Goal: Transaction & Acquisition: Download file/media

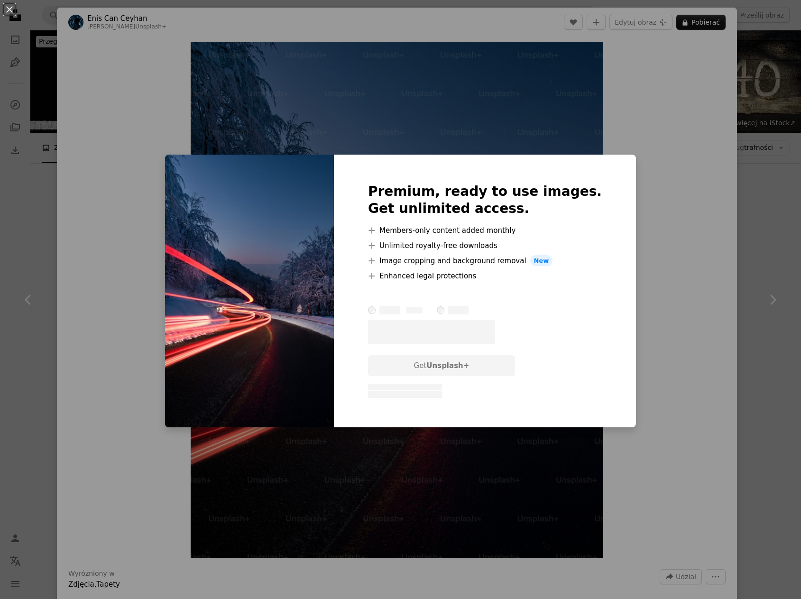
scroll to position [190, 0]
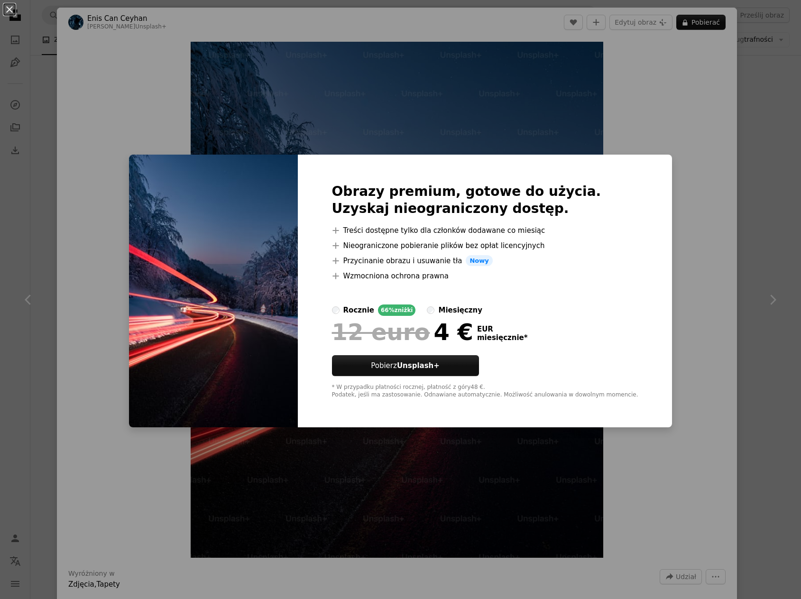
click at [646, 93] on div "An X shape Obrazy premium, gotowe do użycia. Uzyskaj nieograniczony dostęp. A p…" at bounding box center [400, 299] width 801 height 599
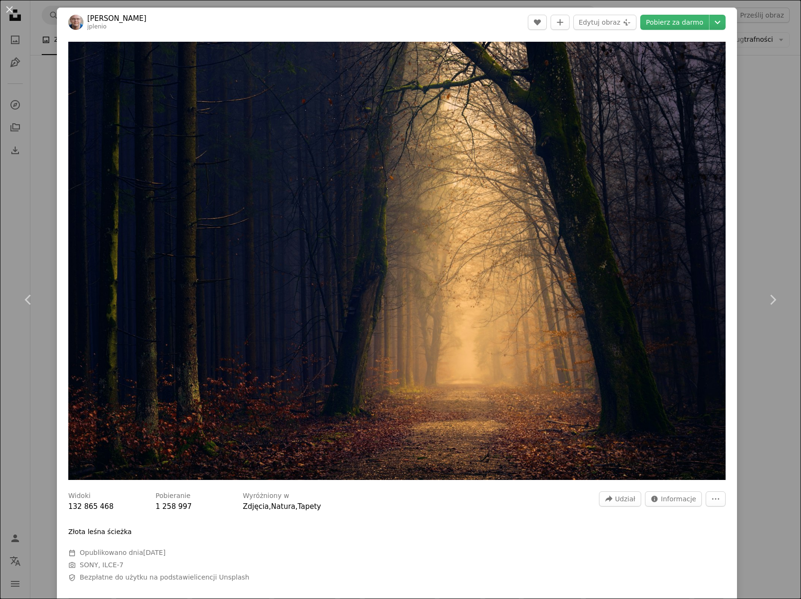
click at [610, 276] on img "Powiększ ten obraz" at bounding box center [396, 261] width 657 height 438
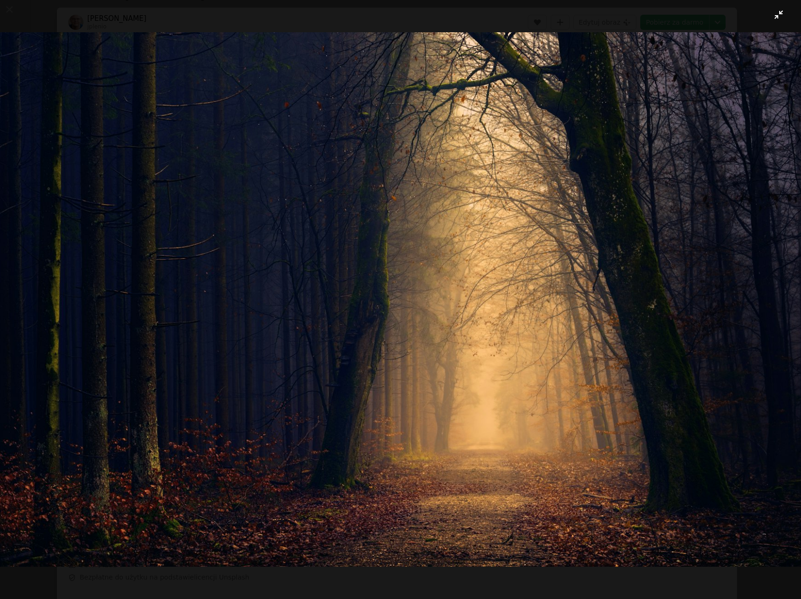
click at [610, 276] on img "Zoom out on this image" at bounding box center [401, 299] width 802 height 534
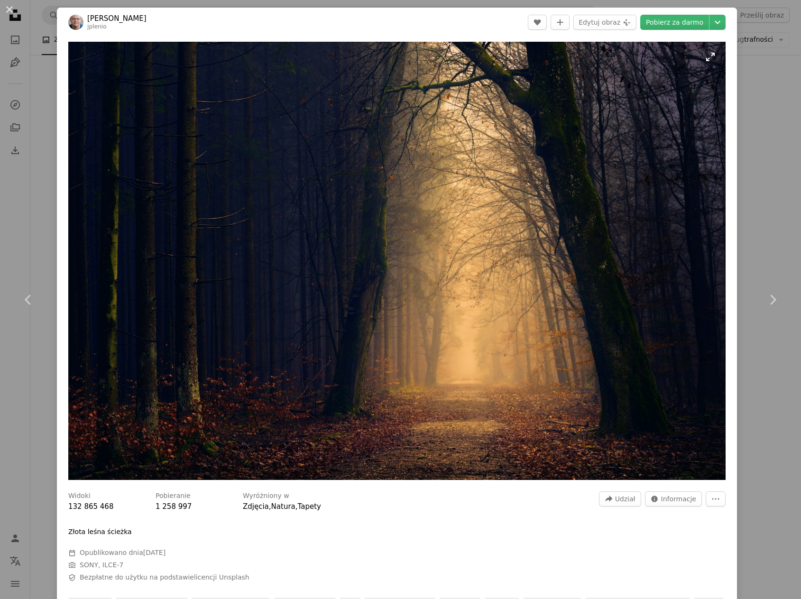
click at [610, 276] on img "Zoom in on this image" at bounding box center [396, 261] width 657 height 438
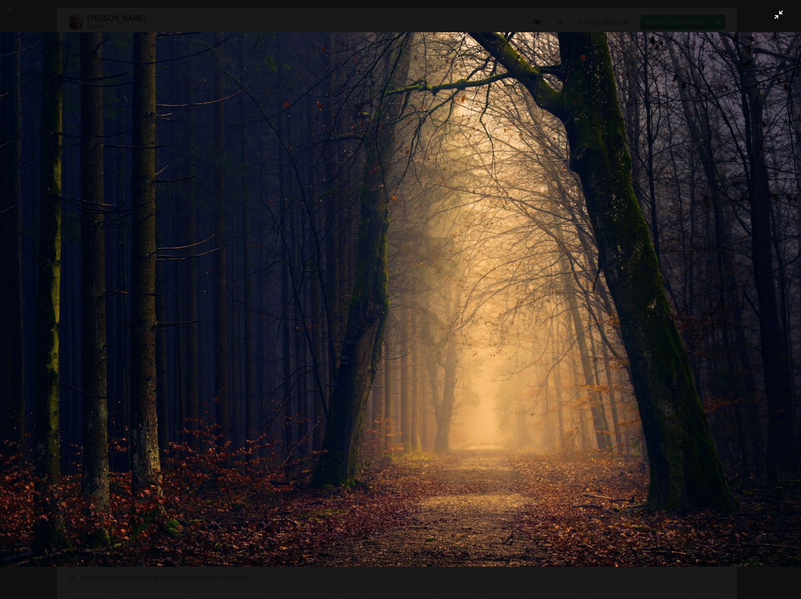
click at [610, 276] on img "Zoom out on this image" at bounding box center [401, 299] width 802 height 534
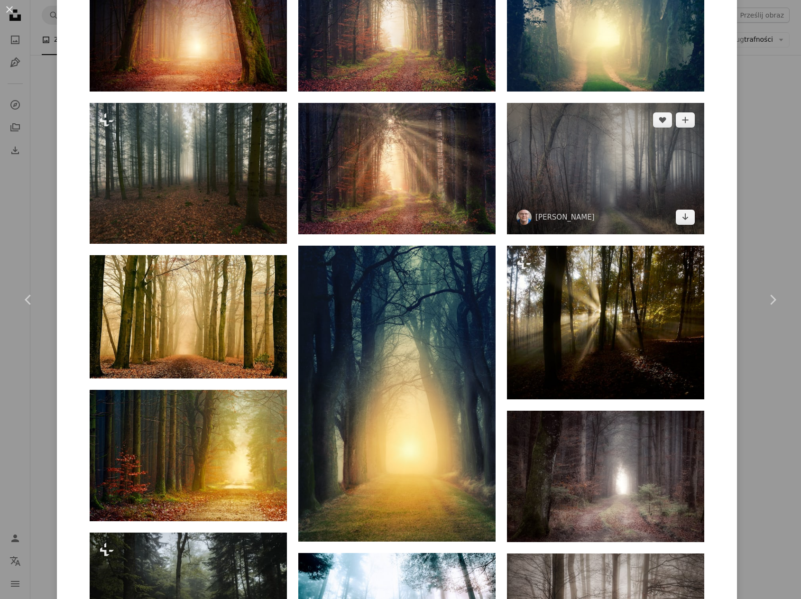
scroll to position [901, 0]
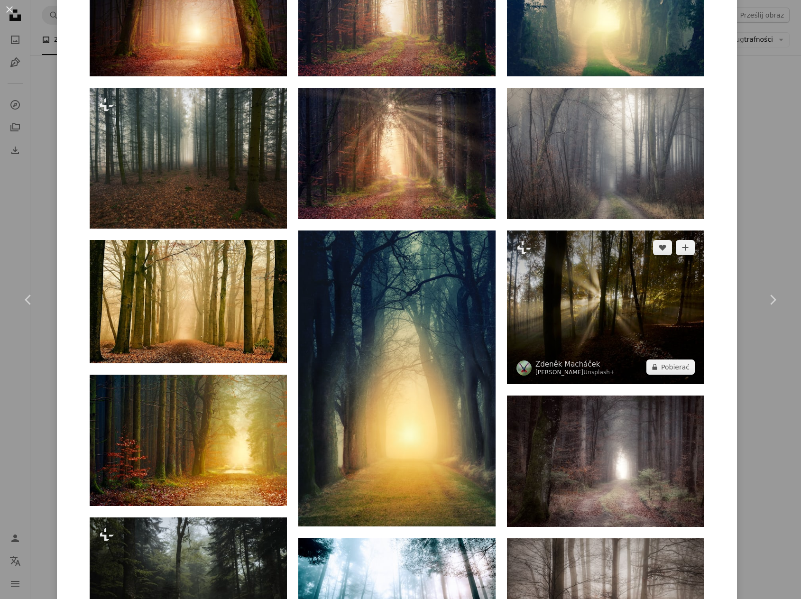
click at [610, 230] on img at bounding box center [605, 307] width 197 height 154
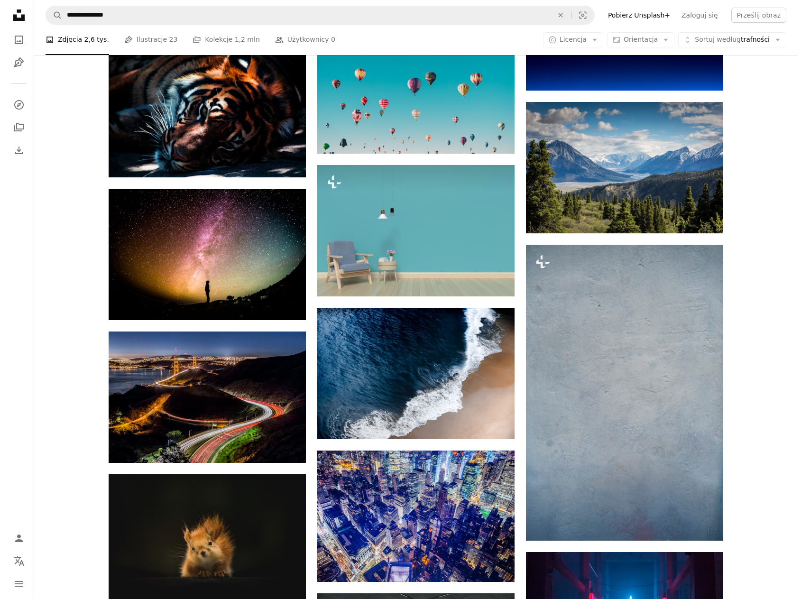
scroll to position [3034, 0]
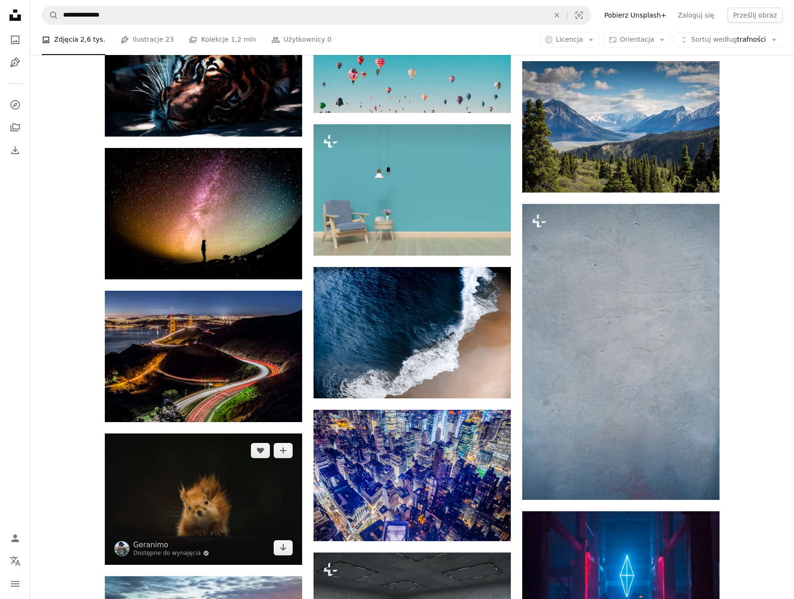
click at [186, 433] on img at bounding box center [203, 498] width 197 height 131
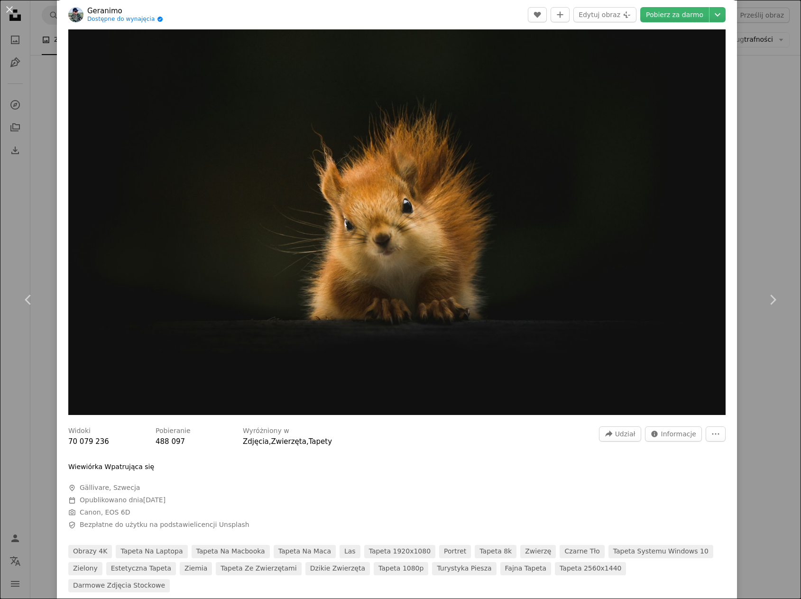
scroll to position [142, 0]
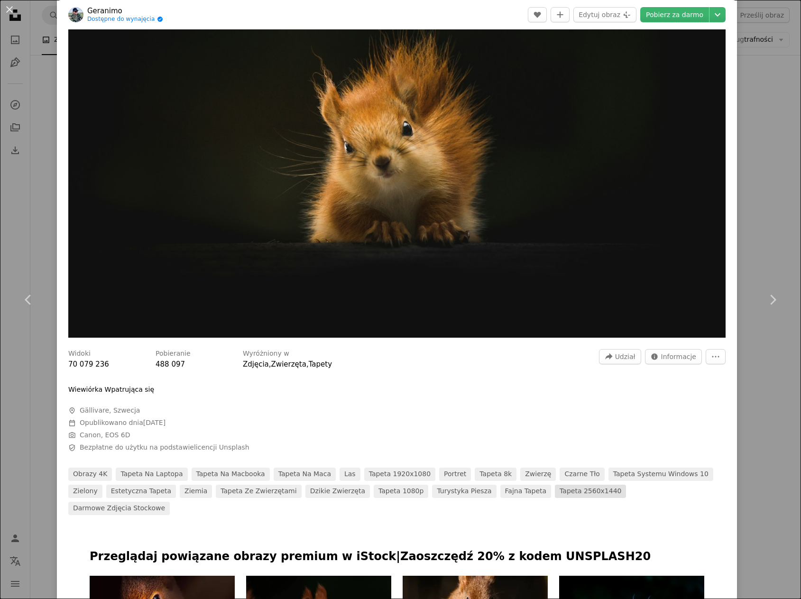
click at [559, 487] on font "Tapeta 2560x1440" at bounding box center [590, 491] width 62 height 8
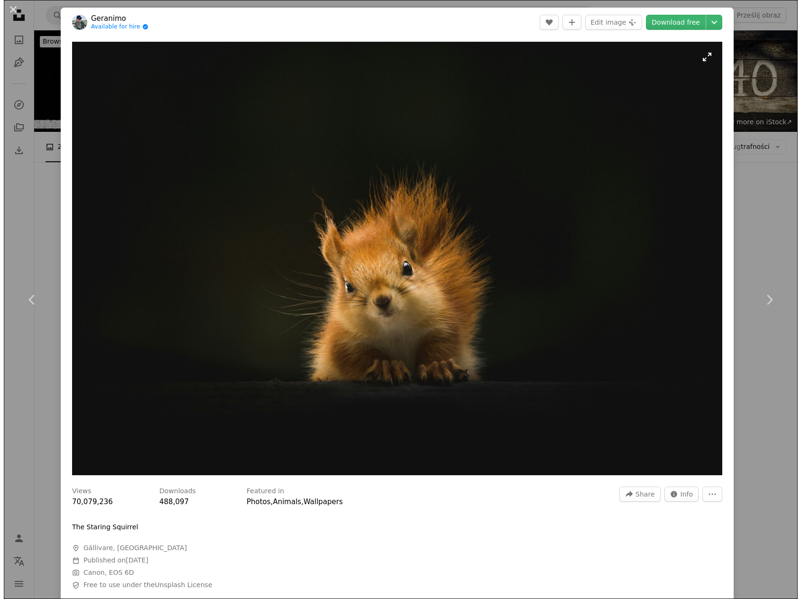
scroll to position [3034, 0]
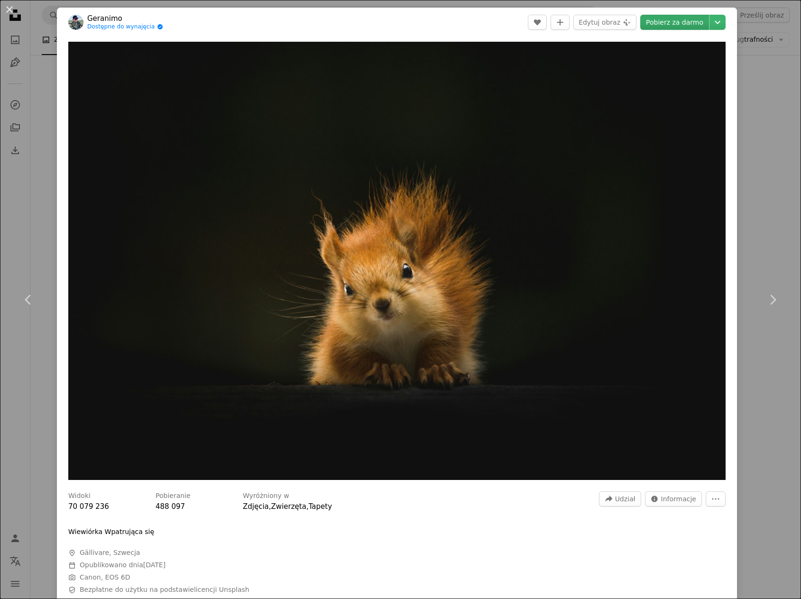
click at [669, 25] on font "Pobierz za darmo" at bounding box center [674, 22] width 57 height 8
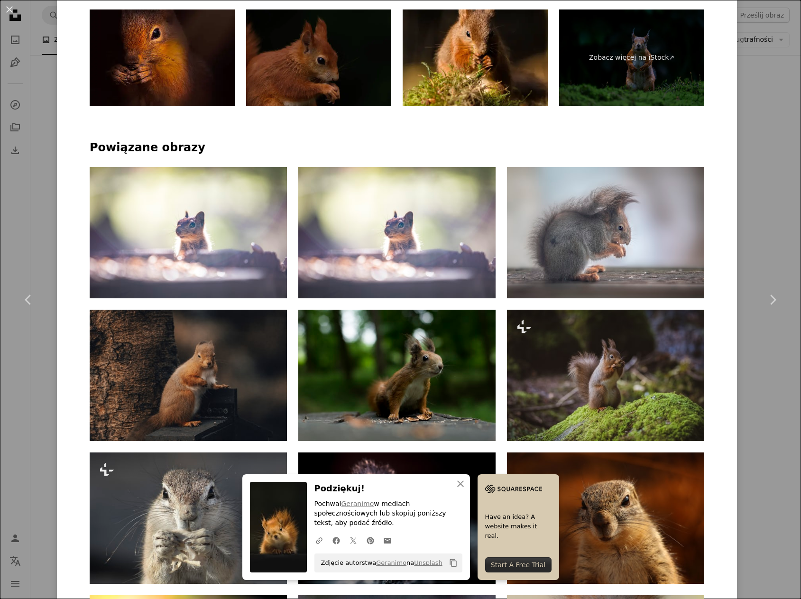
scroll to position [711, 0]
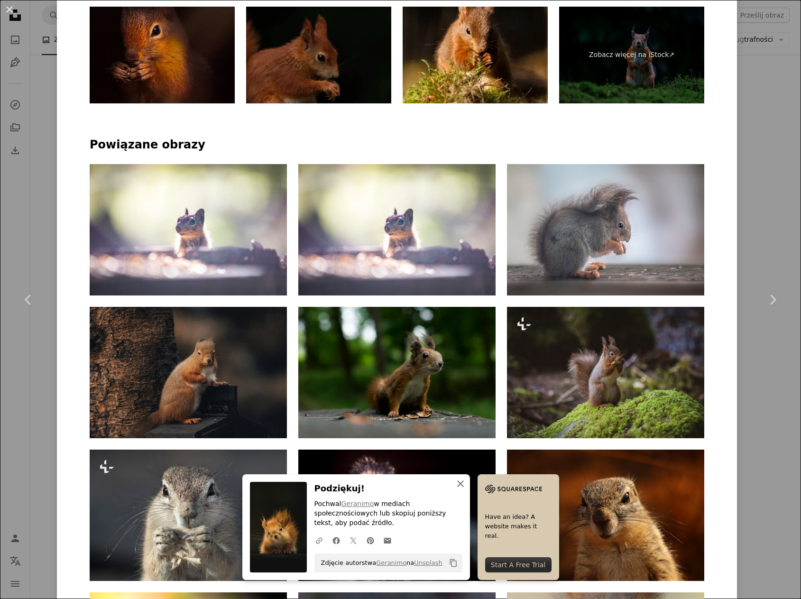
click at [466, 489] on icon "An X shape" at bounding box center [460, 483] width 11 height 11
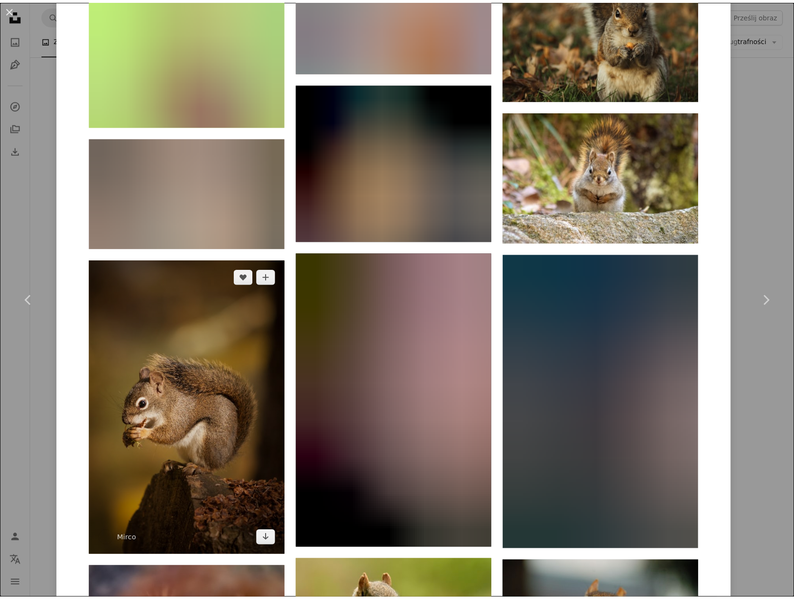
scroll to position [6323, 0]
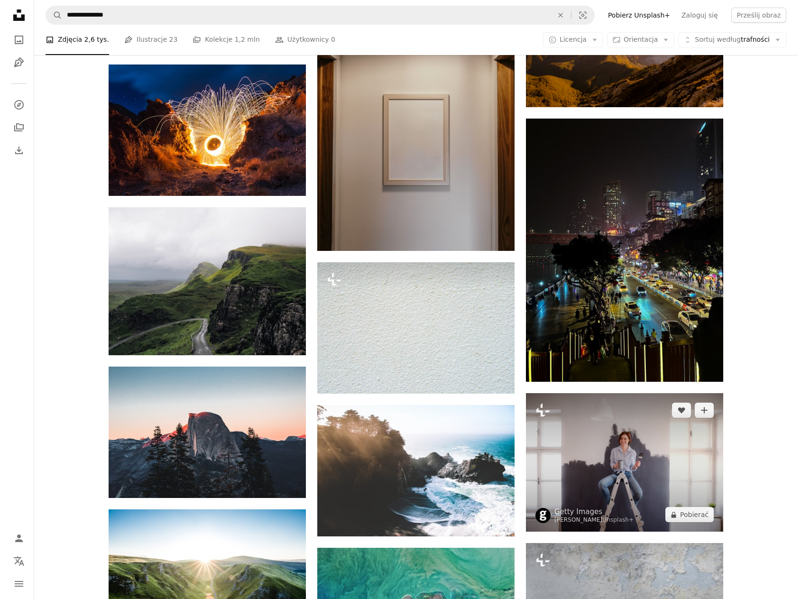
scroll to position [4551, 0]
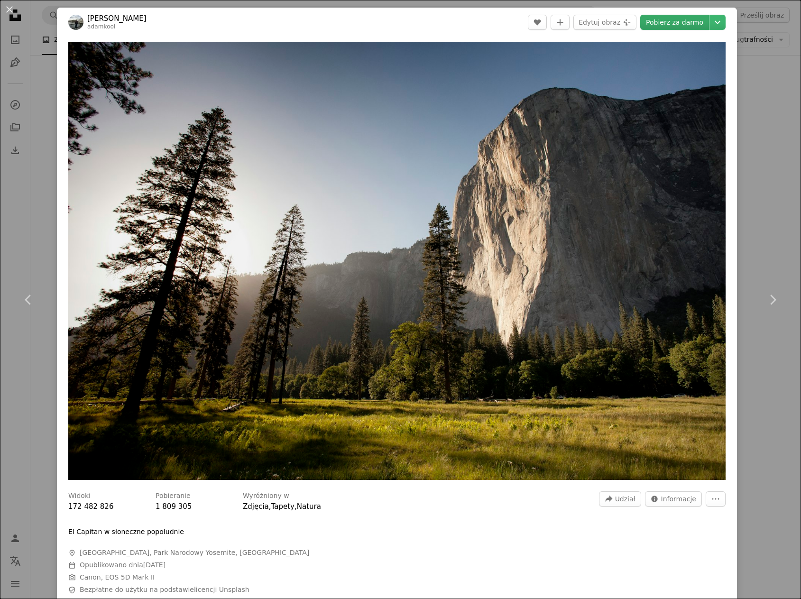
click at [677, 22] on font "Pobierz za darmo" at bounding box center [674, 22] width 57 height 8
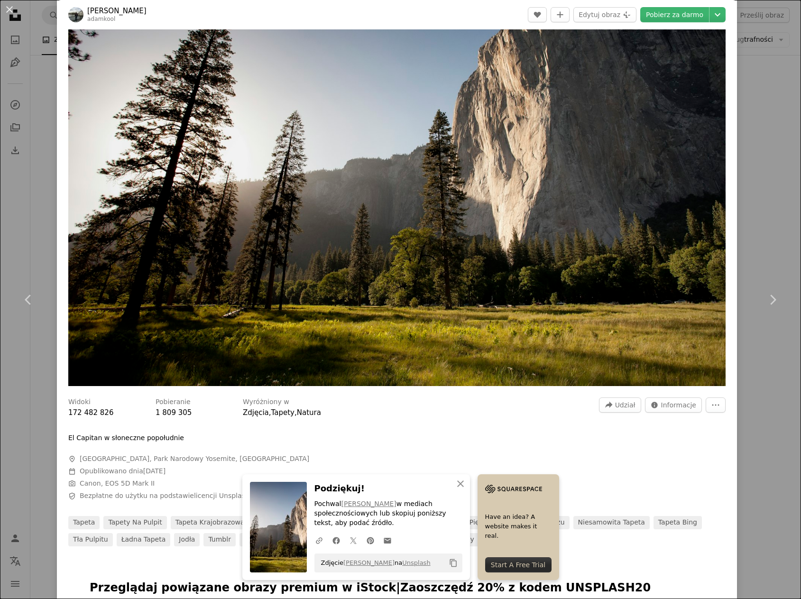
scroll to position [95, 0]
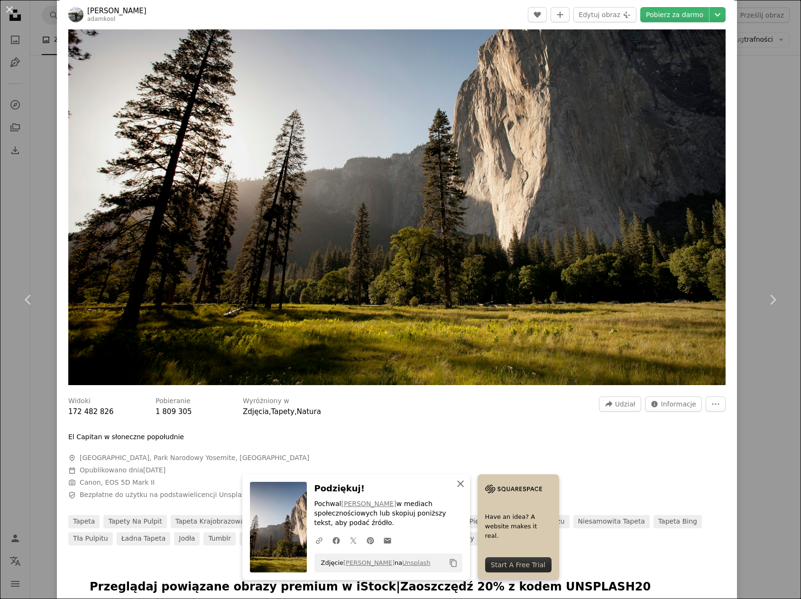
click at [466, 481] on icon "An X shape" at bounding box center [460, 483] width 11 height 11
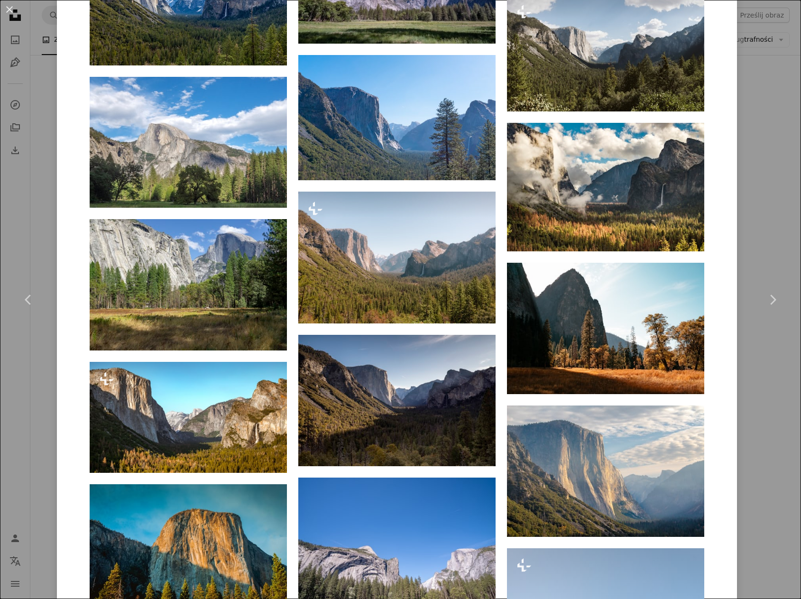
scroll to position [1233, 0]
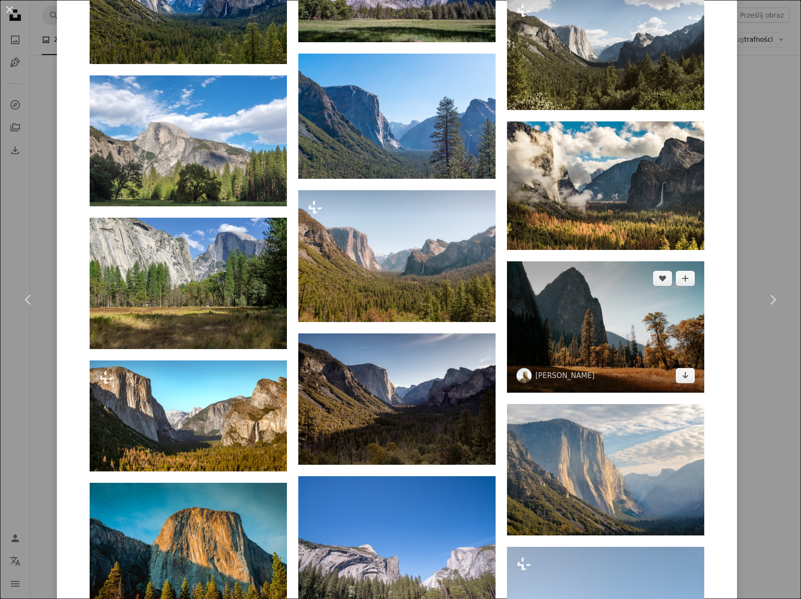
click at [597, 261] on img at bounding box center [605, 326] width 197 height 131
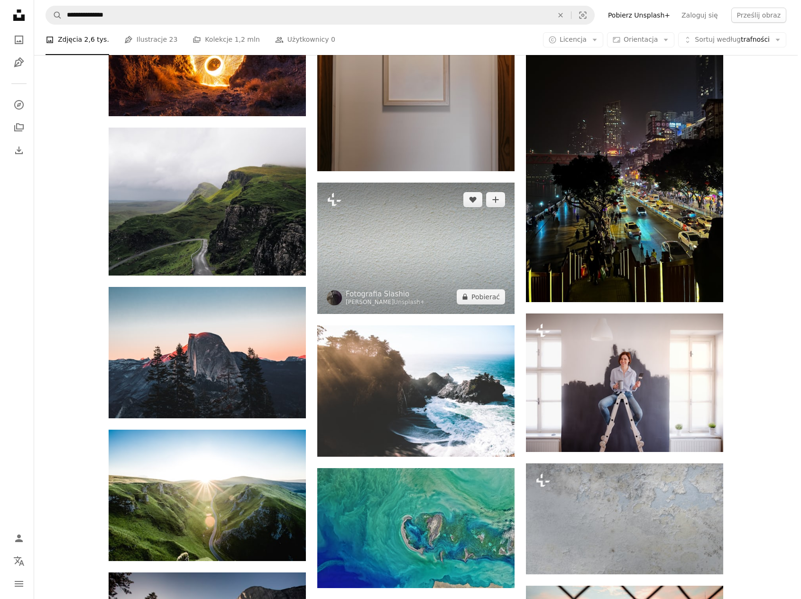
scroll to position [4693, 0]
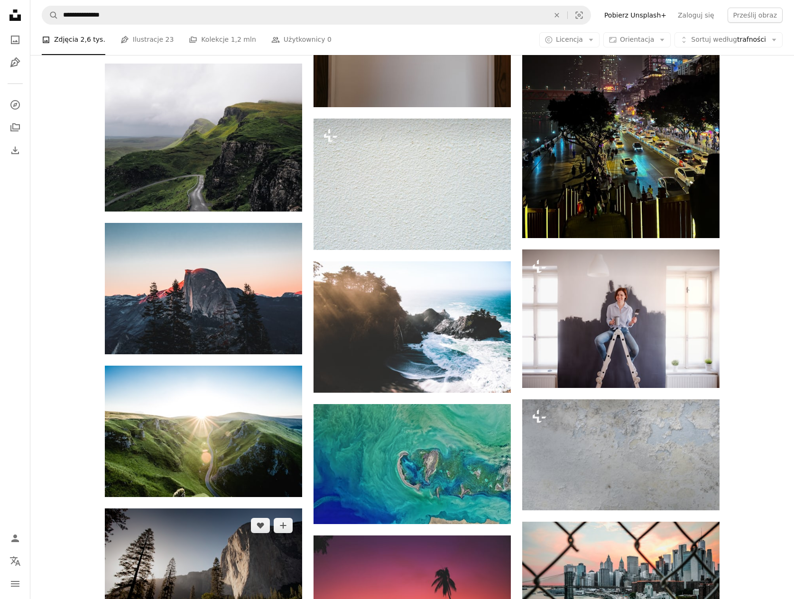
click at [152, 508] on img at bounding box center [203, 573] width 197 height 131
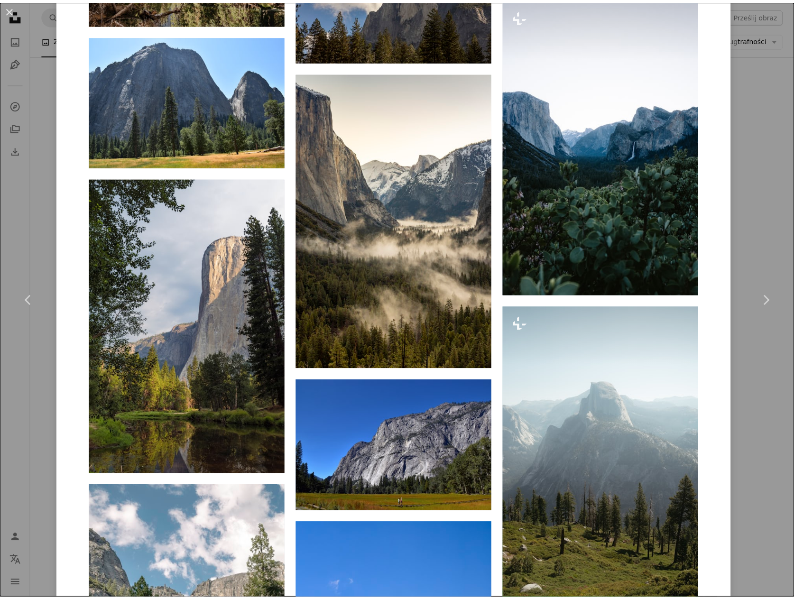
scroll to position [6799, 0]
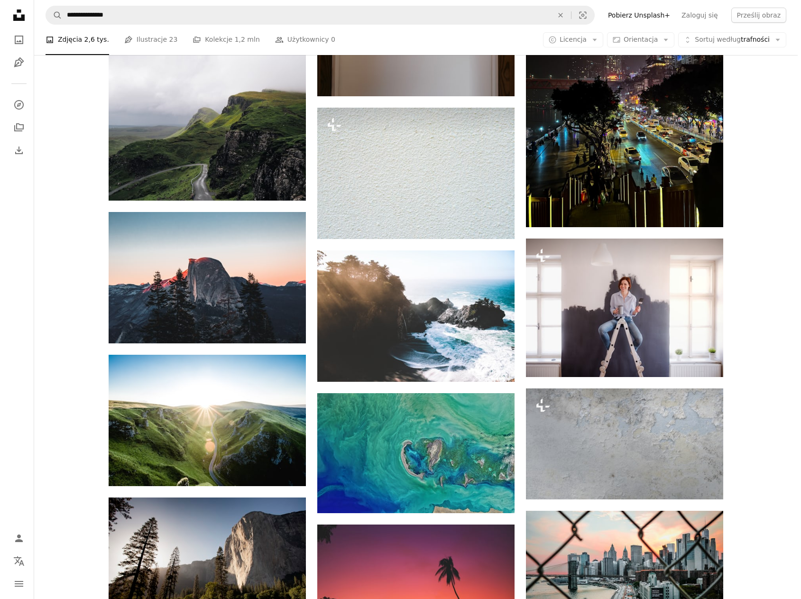
scroll to position [4693, 0]
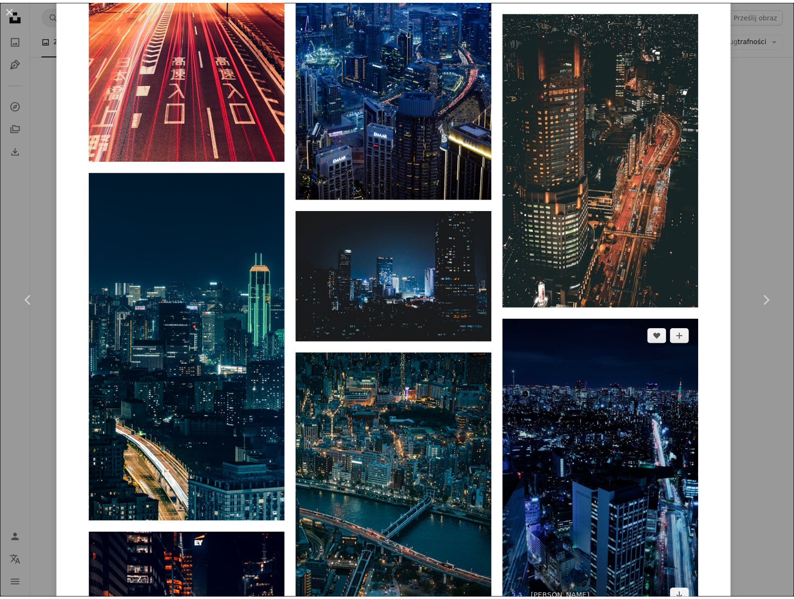
scroll to position [12292, 0]
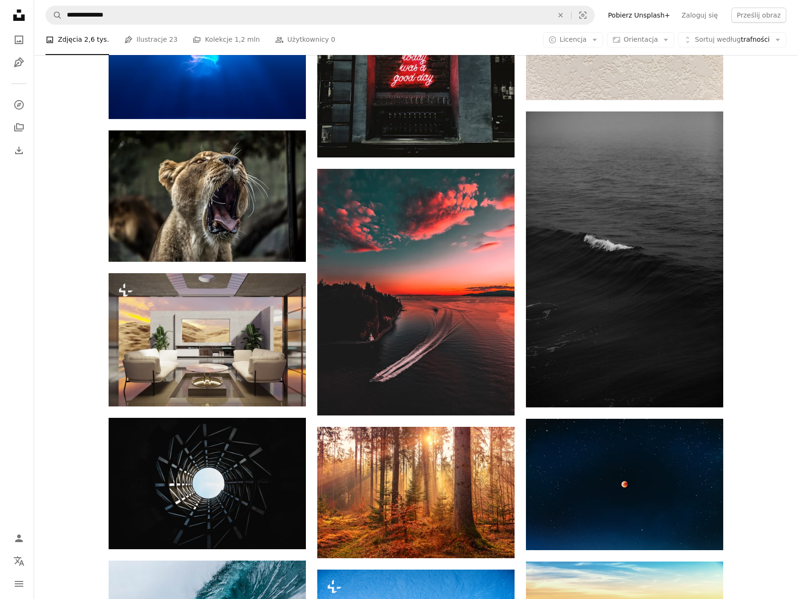
scroll to position [6353, 0]
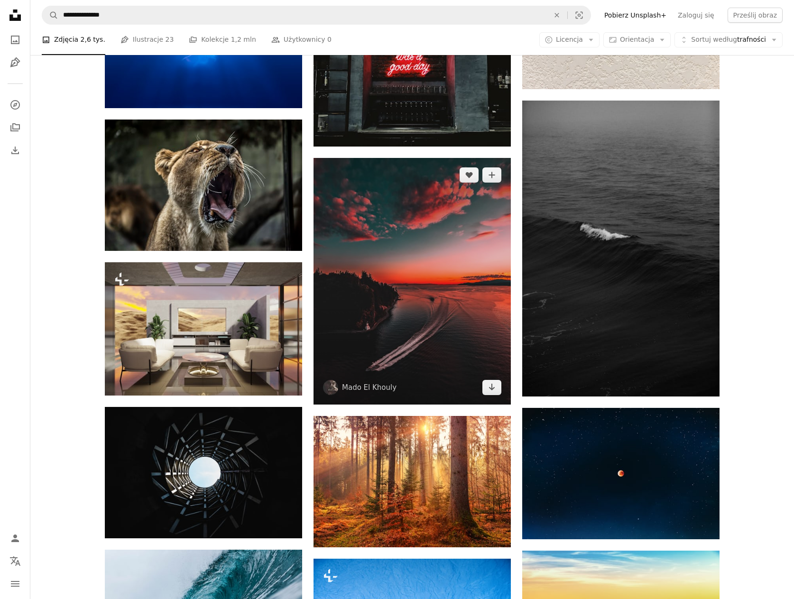
click at [423, 230] on img at bounding box center [411, 281] width 197 height 247
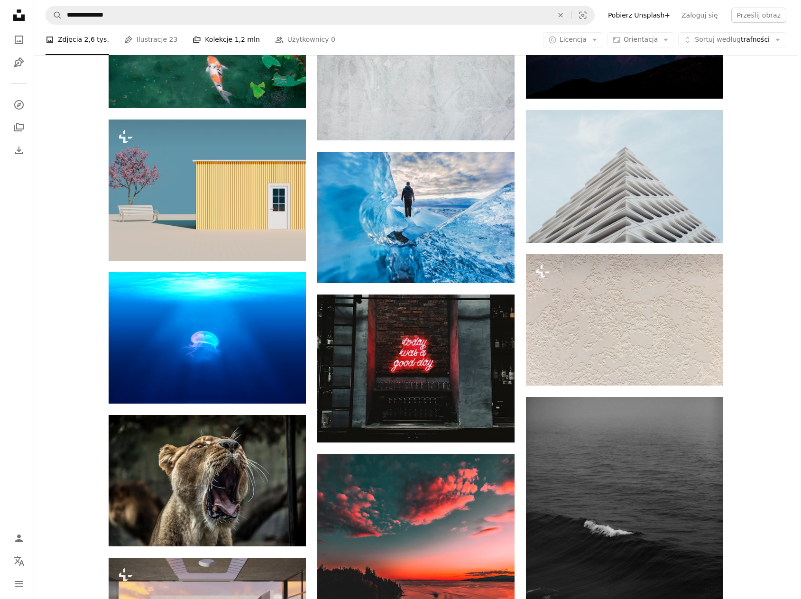
scroll to position [6068, 0]
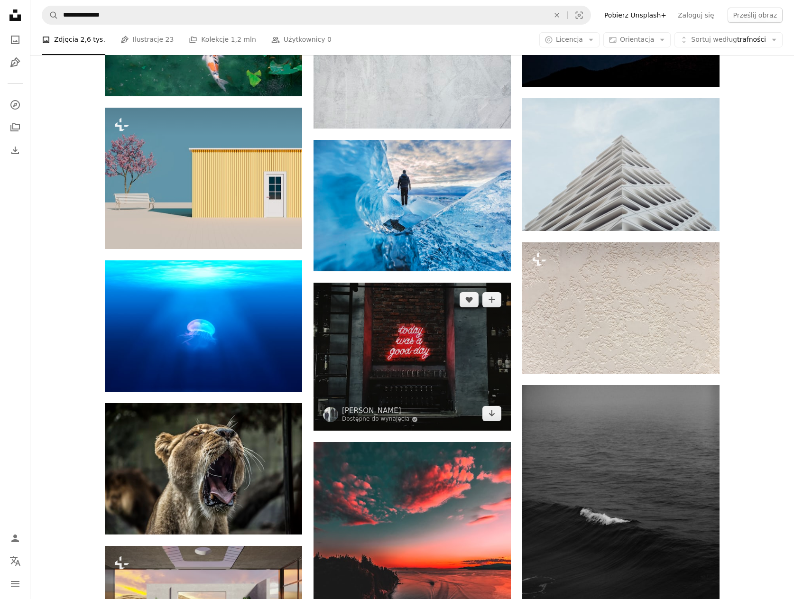
click at [380, 283] on img at bounding box center [411, 357] width 197 height 148
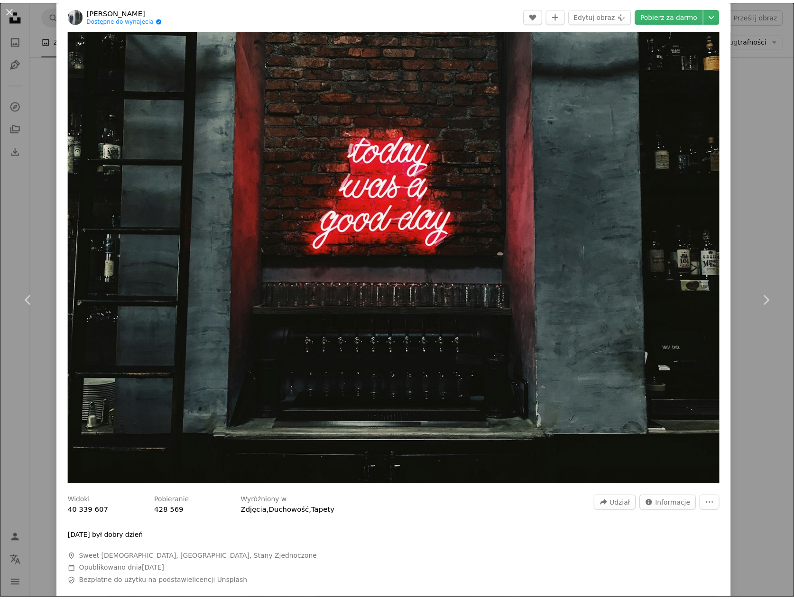
scroll to position [47, 0]
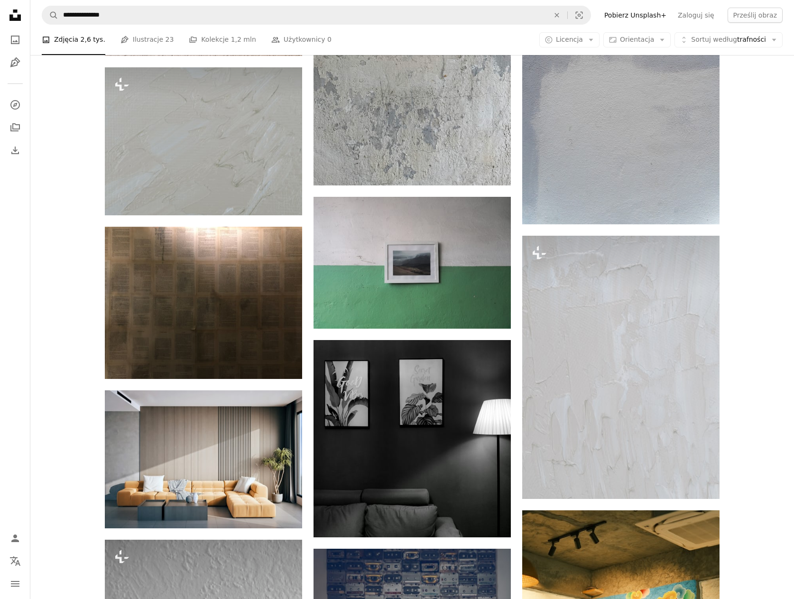
scroll to position [15377, 0]
